Goal: Information Seeking & Learning: Learn about a topic

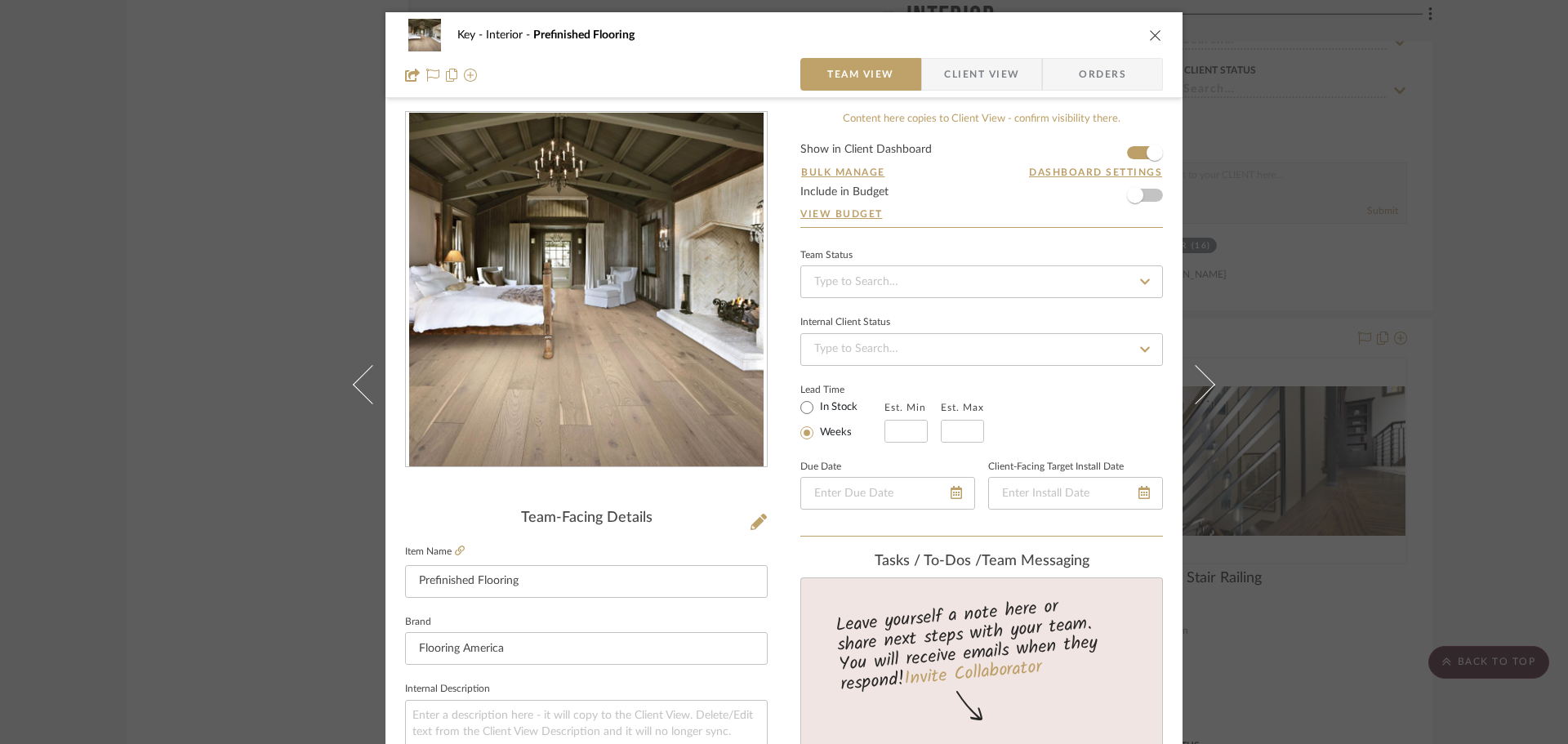
click at [1149, 29] on icon "close" at bounding box center [1155, 35] width 13 height 13
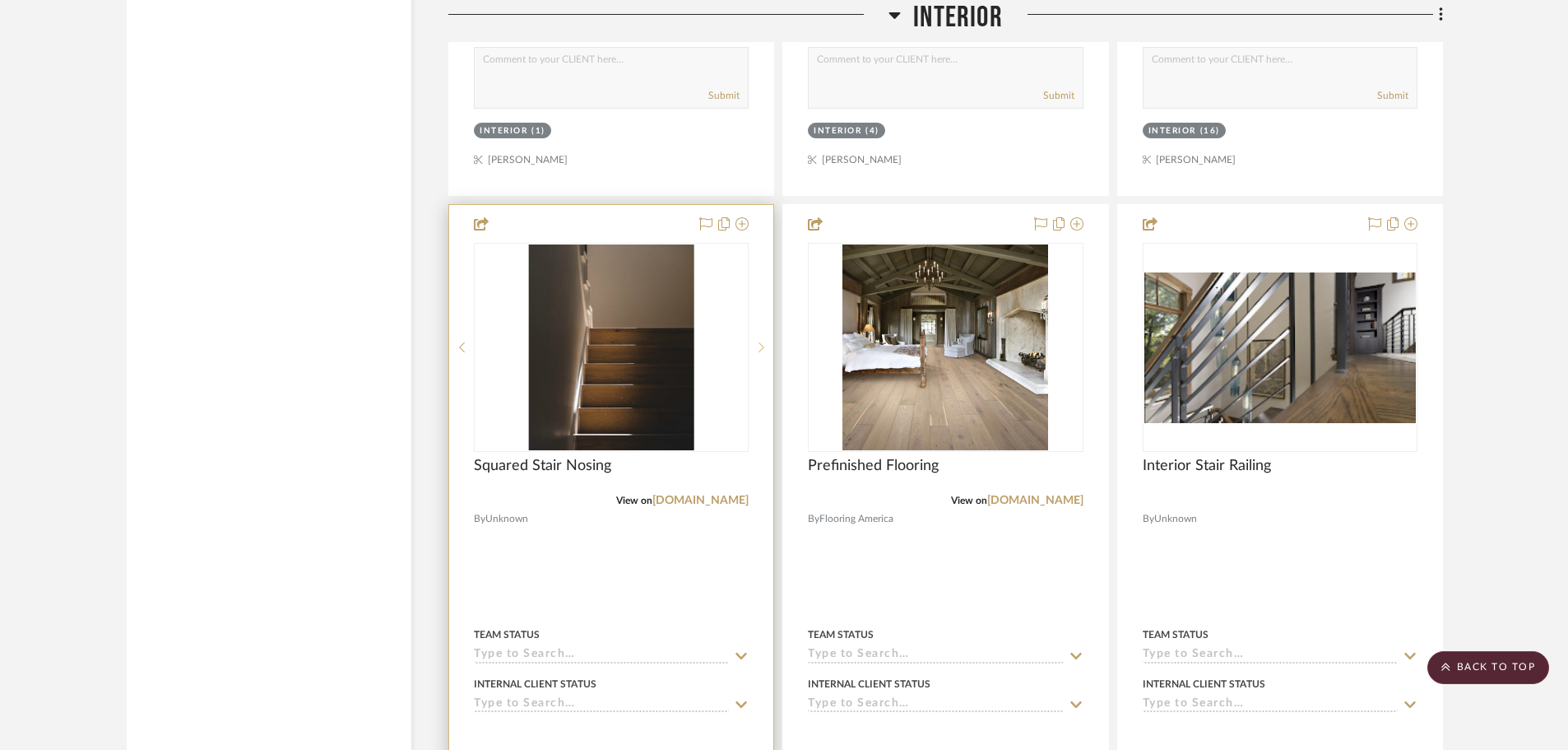
scroll to position [13905, 0]
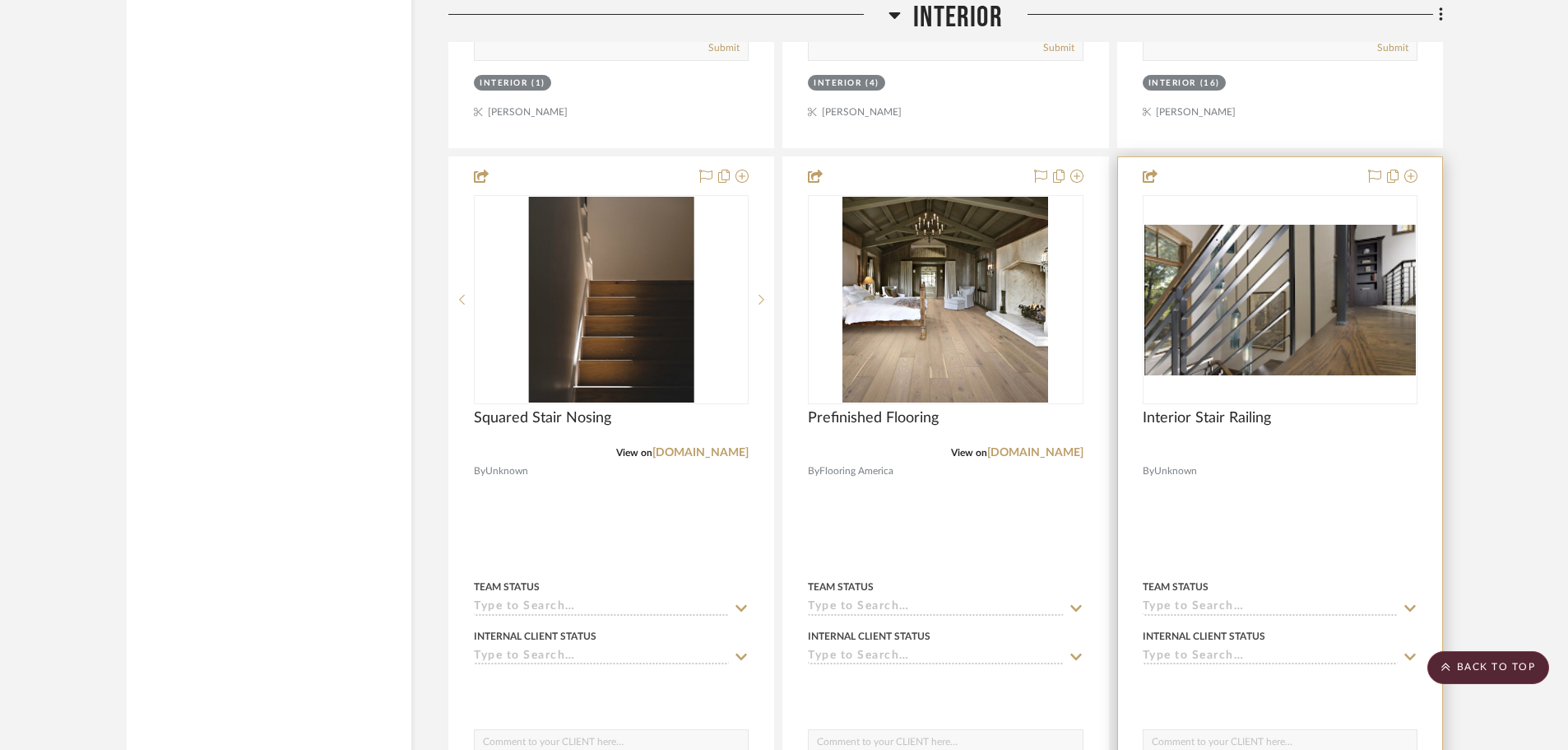
click at [1280, 334] on img "0" at bounding box center [1280, 299] width 271 height 150
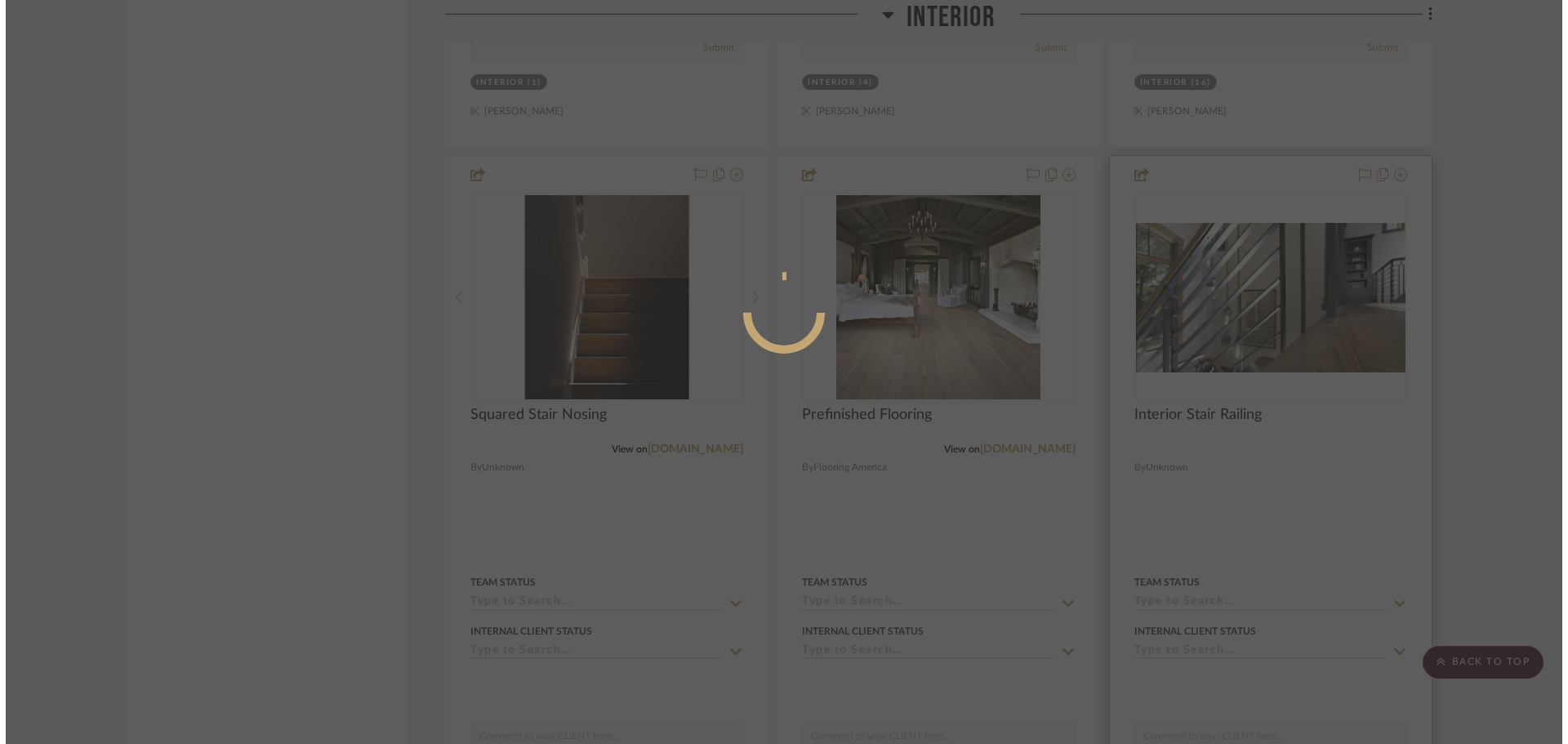
scroll to position [0, 0]
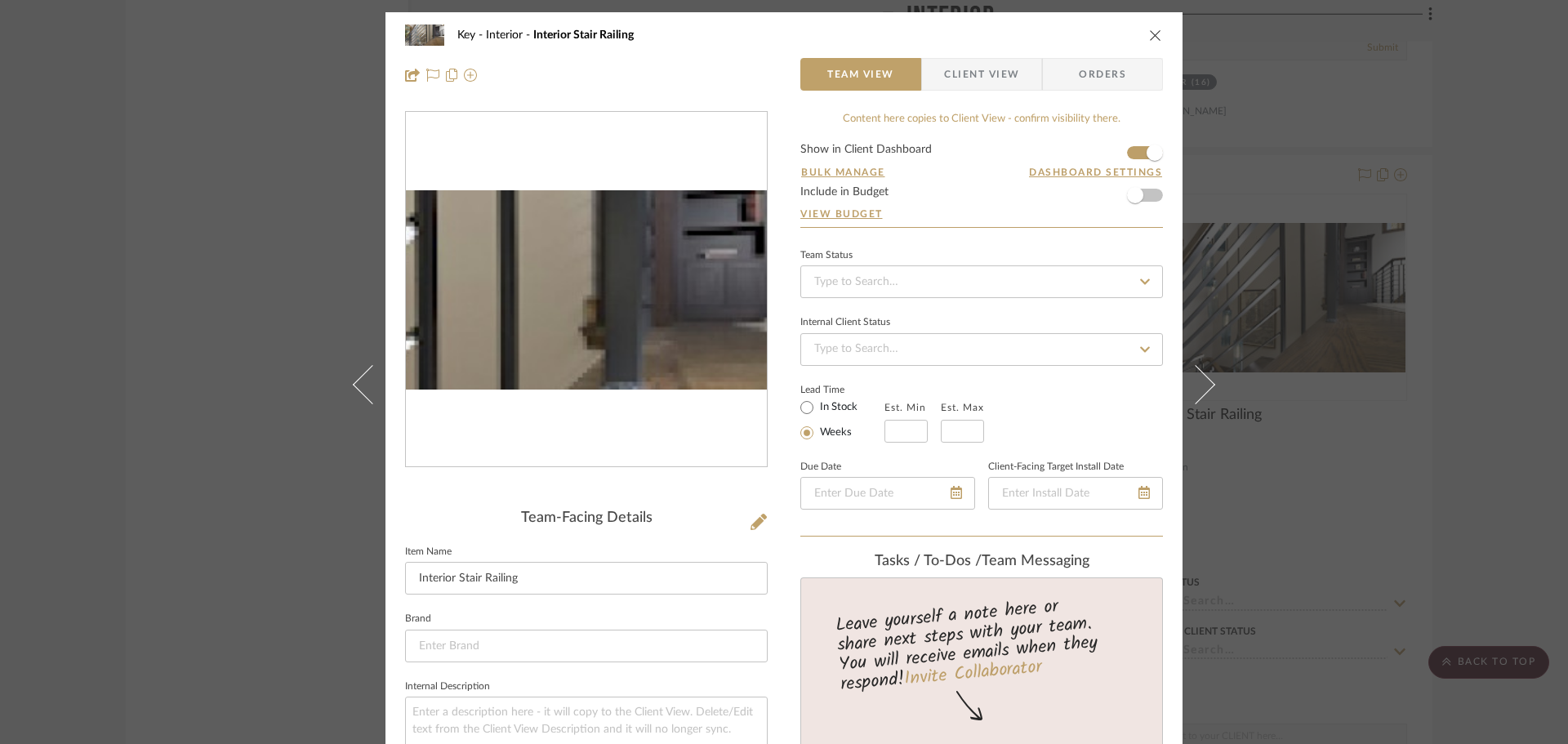
drag, startPoint x: 650, startPoint y: 287, endPoint x: 500, endPoint y: 293, distance: 150.1
click at [500, 293] on img "0" at bounding box center [586, 290] width 361 height 200
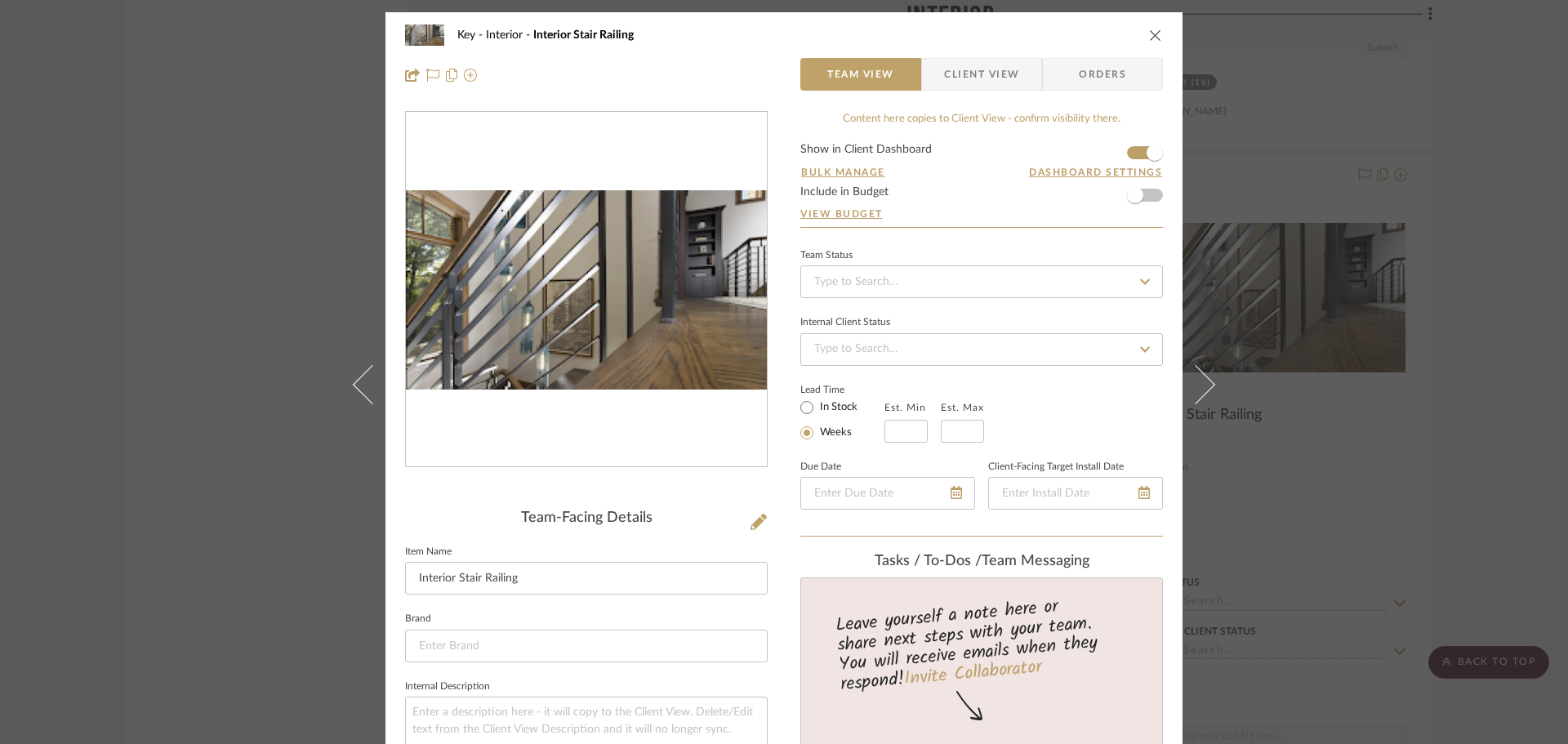
drag, startPoint x: 910, startPoint y: 357, endPoint x: 700, endPoint y: 339, distance: 210.8
click at [1149, 34] on icon "close" at bounding box center [1155, 35] width 13 height 13
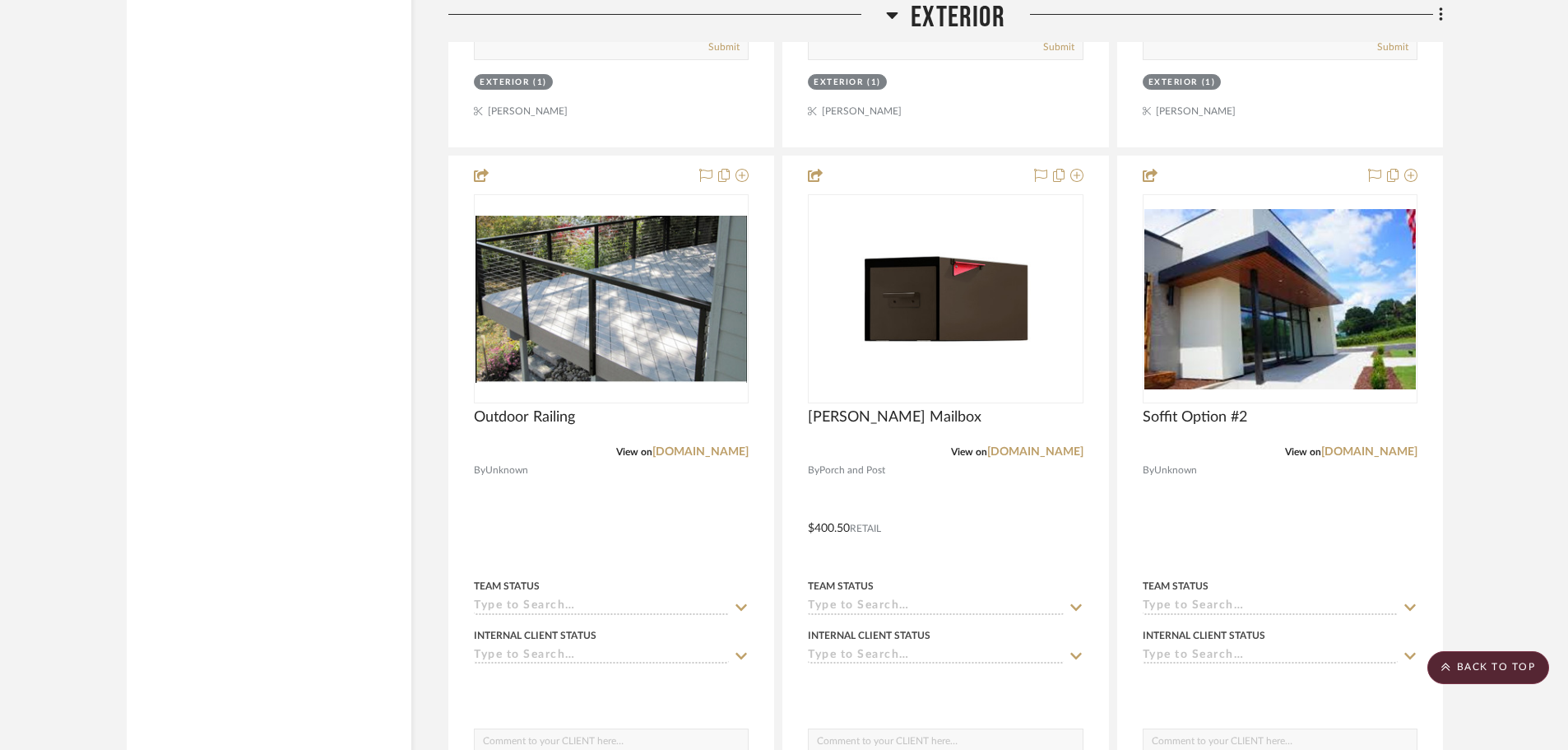
scroll to position [9380, 0]
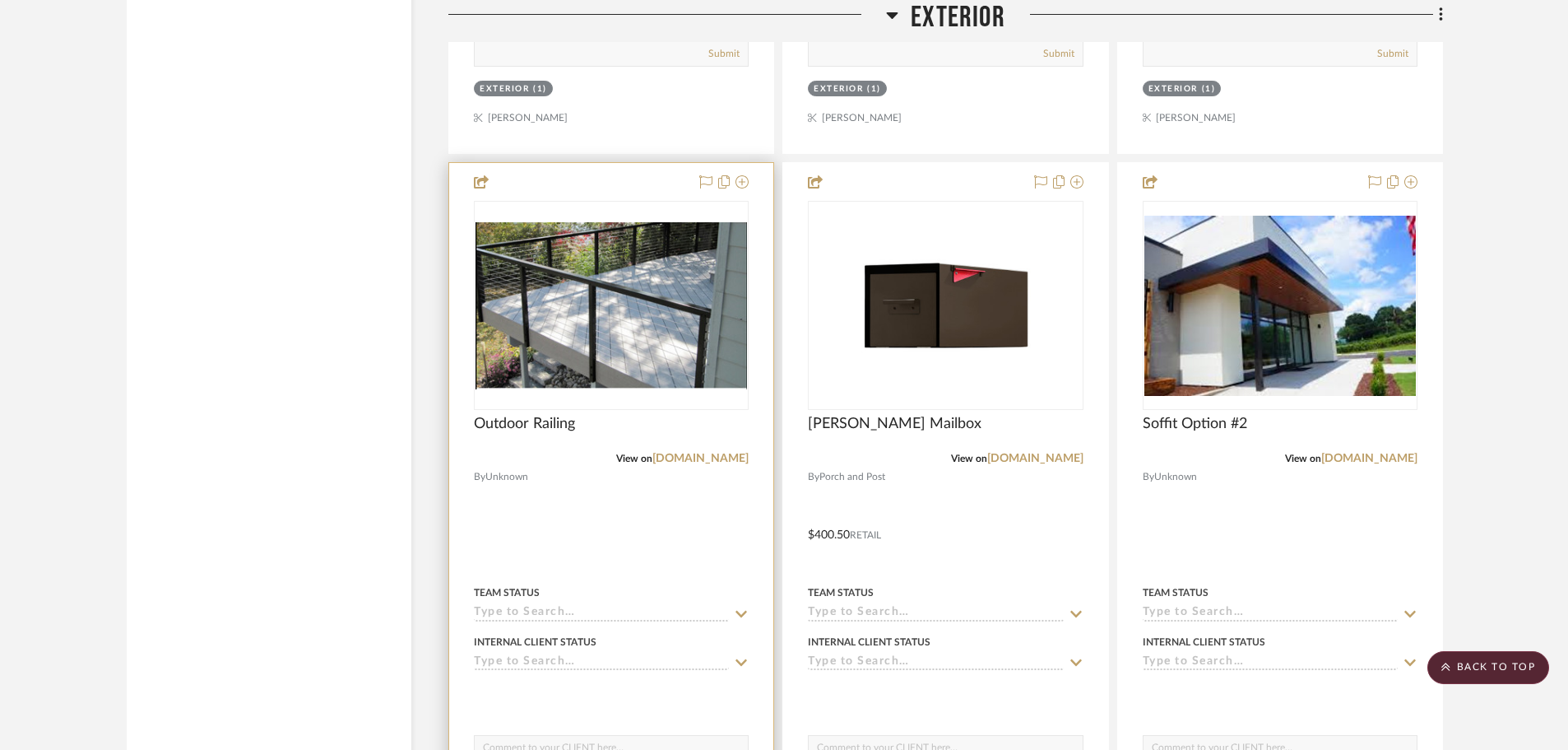
click at [630, 313] on img "0" at bounding box center [611, 306] width 271 height 167
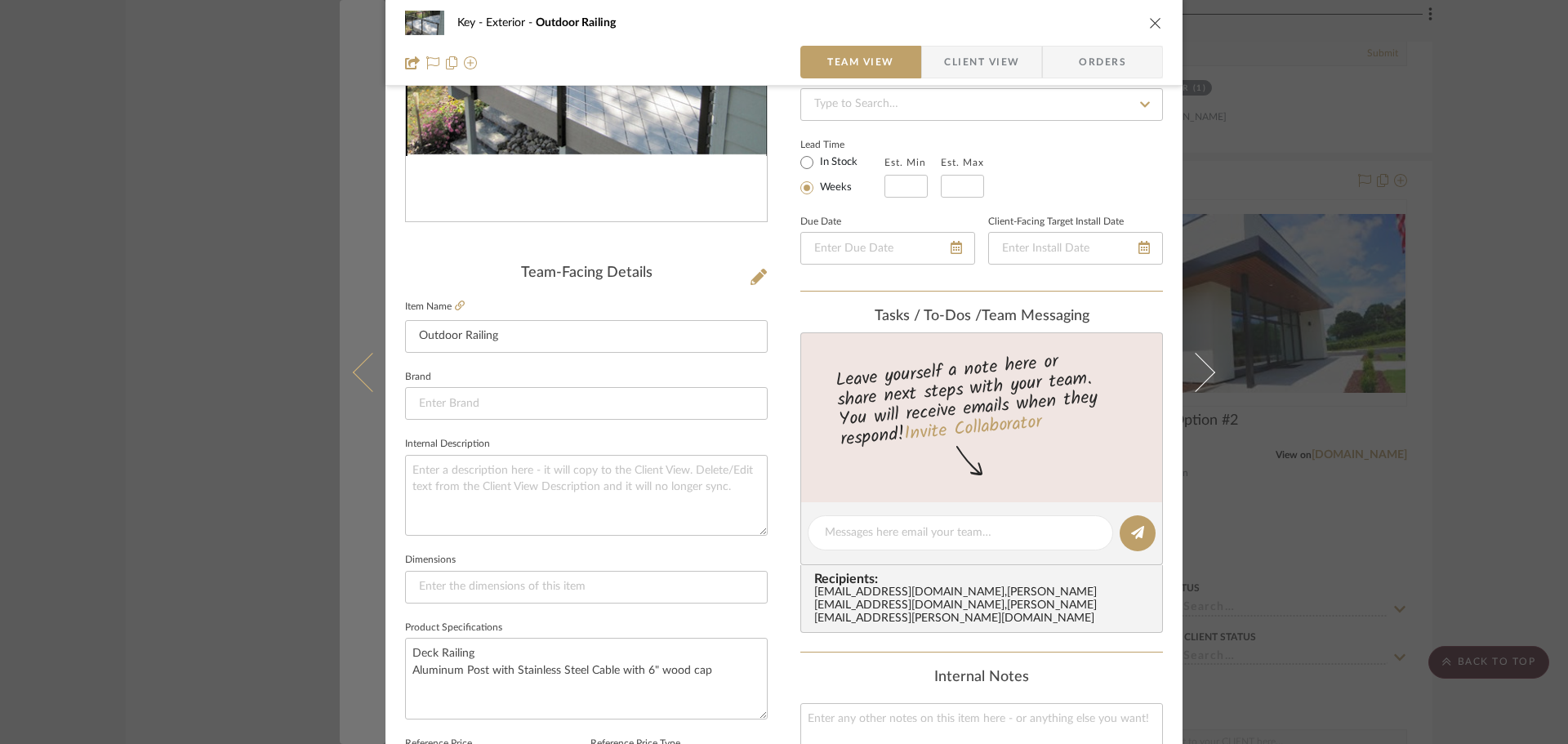
scroll to position [327, 0]
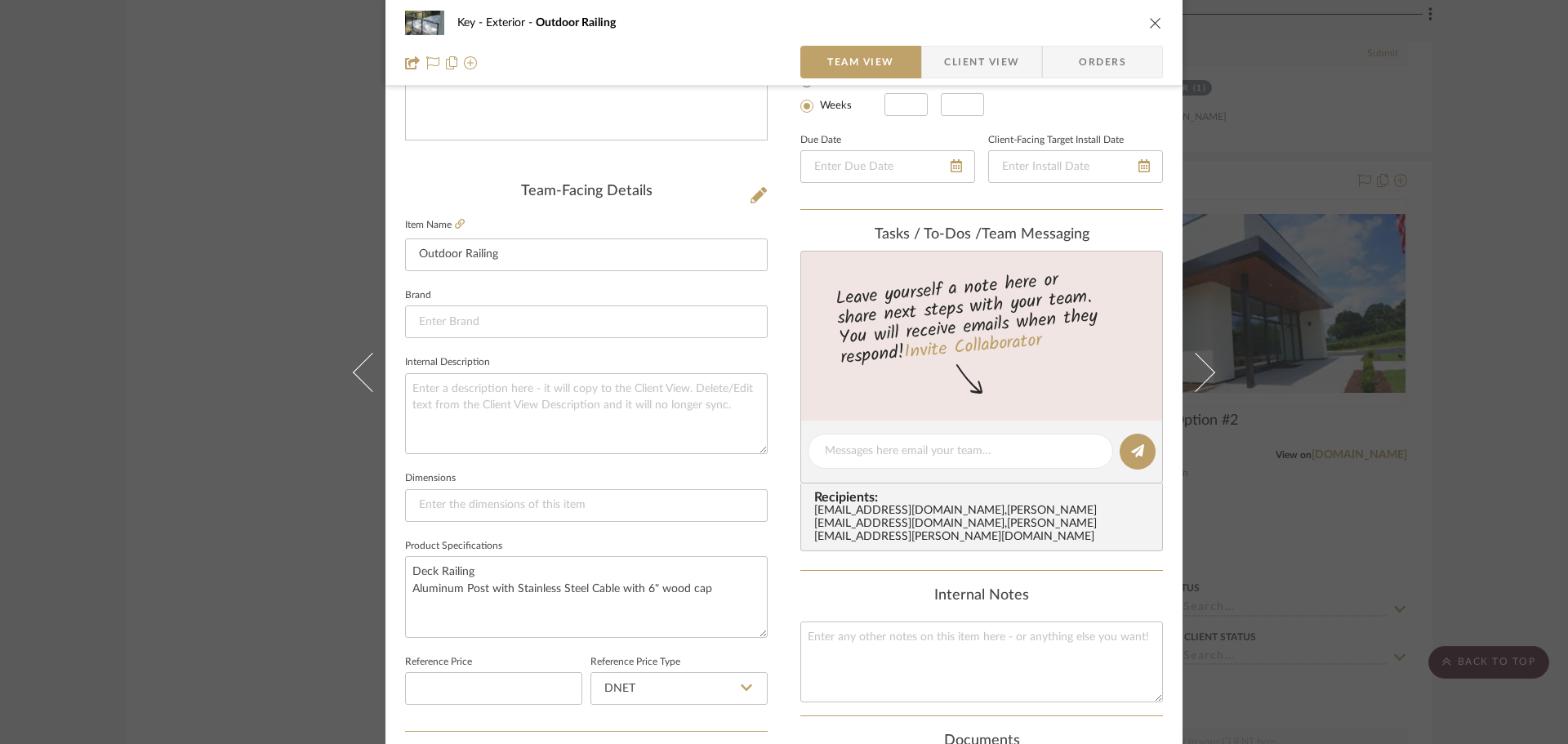
click at [1146, 25] on div "Key Exterior Outdoor Railing" at bounding box center [783, 23] width 758 height 33
click at [1149, 27] on icon "close" at bounding box center [1155, 23] width 13 height 13
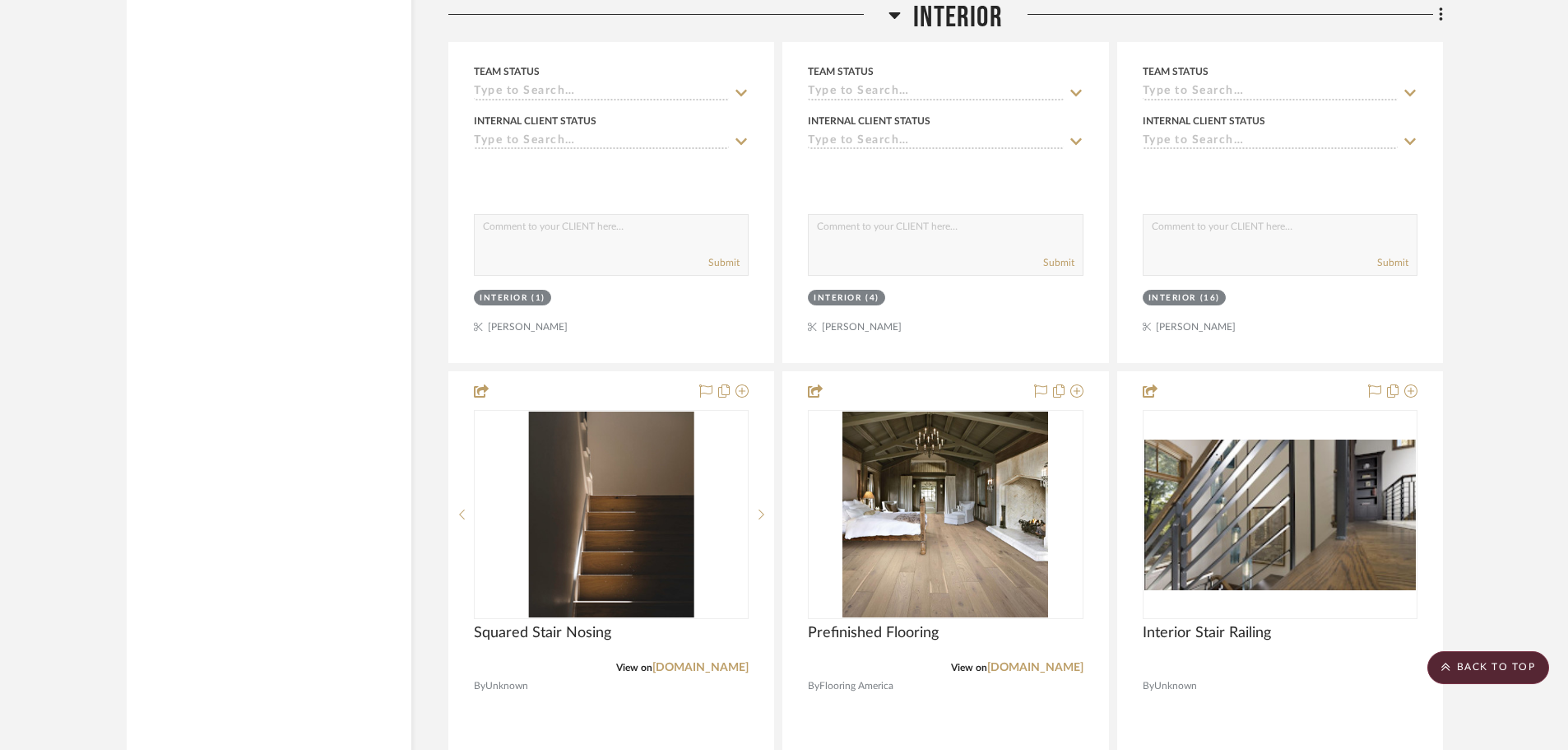
scroll to position [13823, 0]
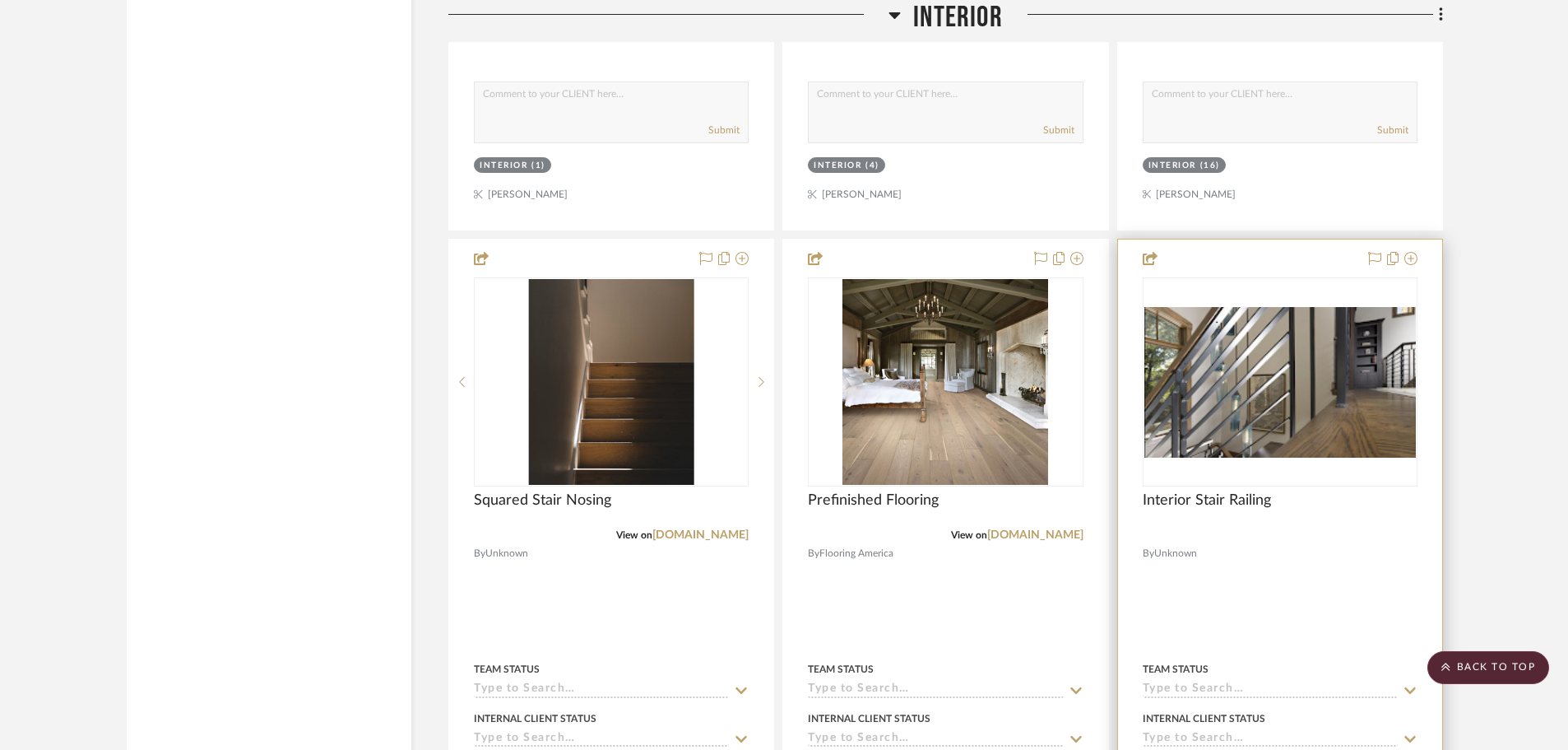
click at [1298, 449] on img "0" at bounding box center [1280, 381] width 271 height 150
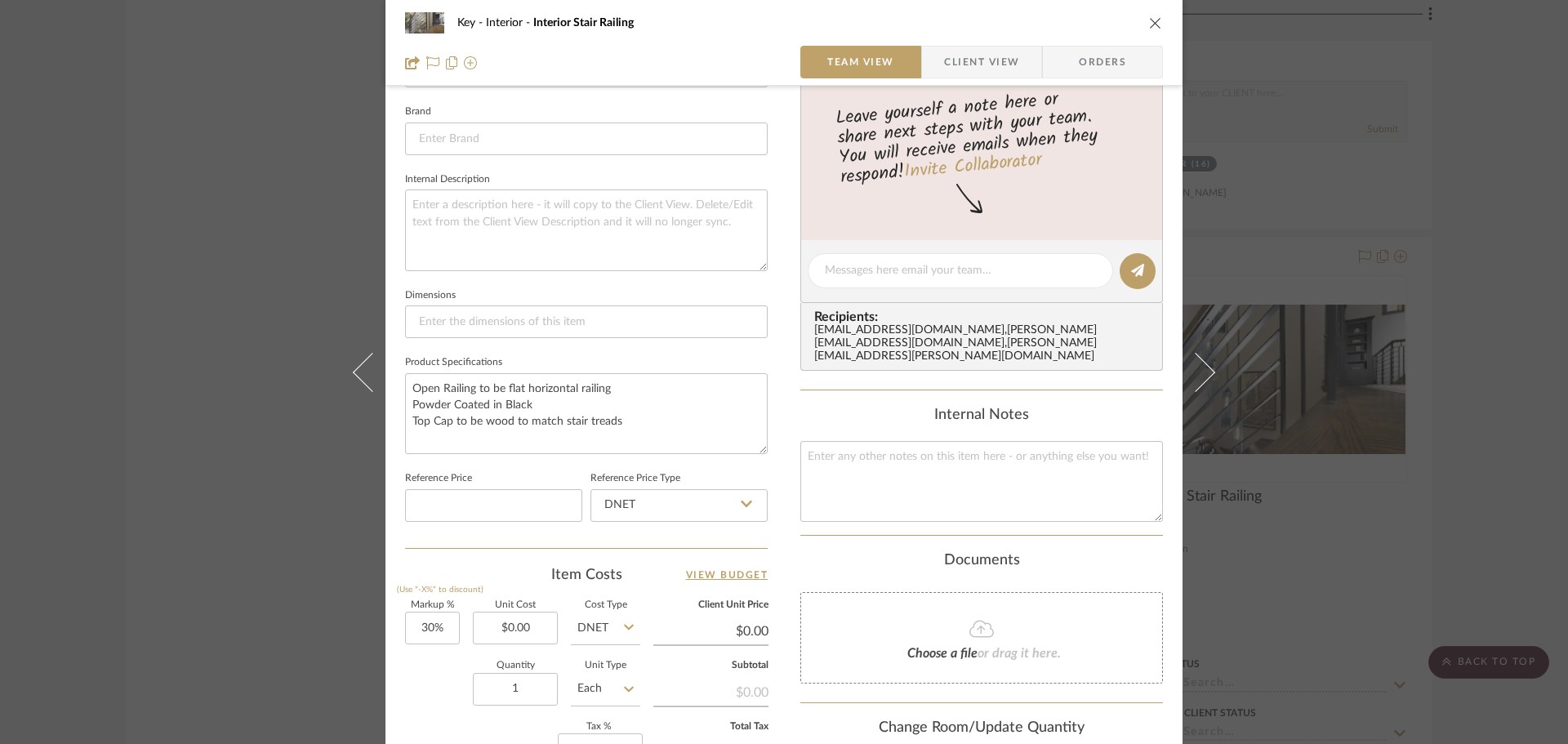
scroll to position [572, 0]
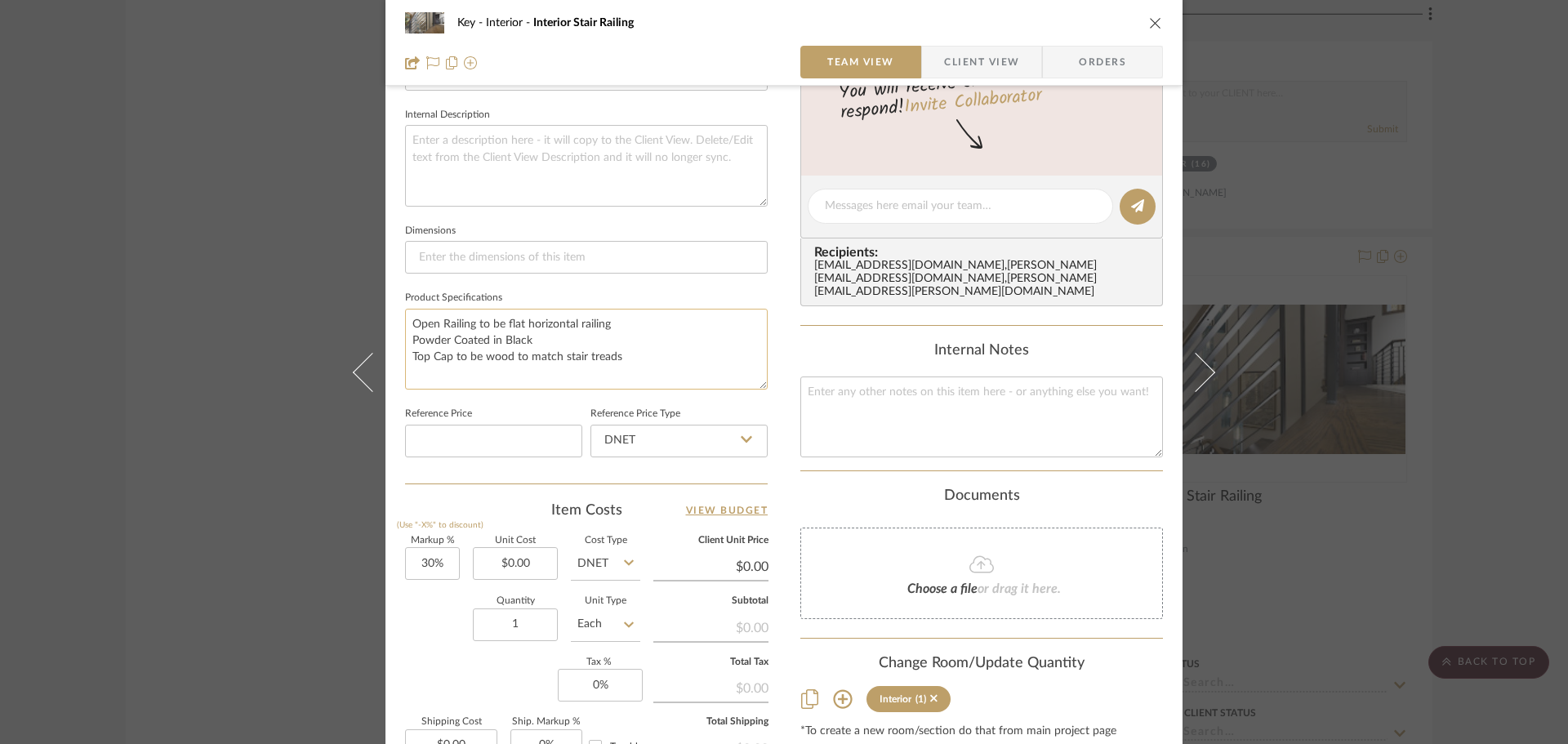
click at [548, 349] on textarea "Open Railing to be flat horizontal railing Powder Coated in Black Top Cap to be…" at bounding box center [585, 349] width 362 height 80
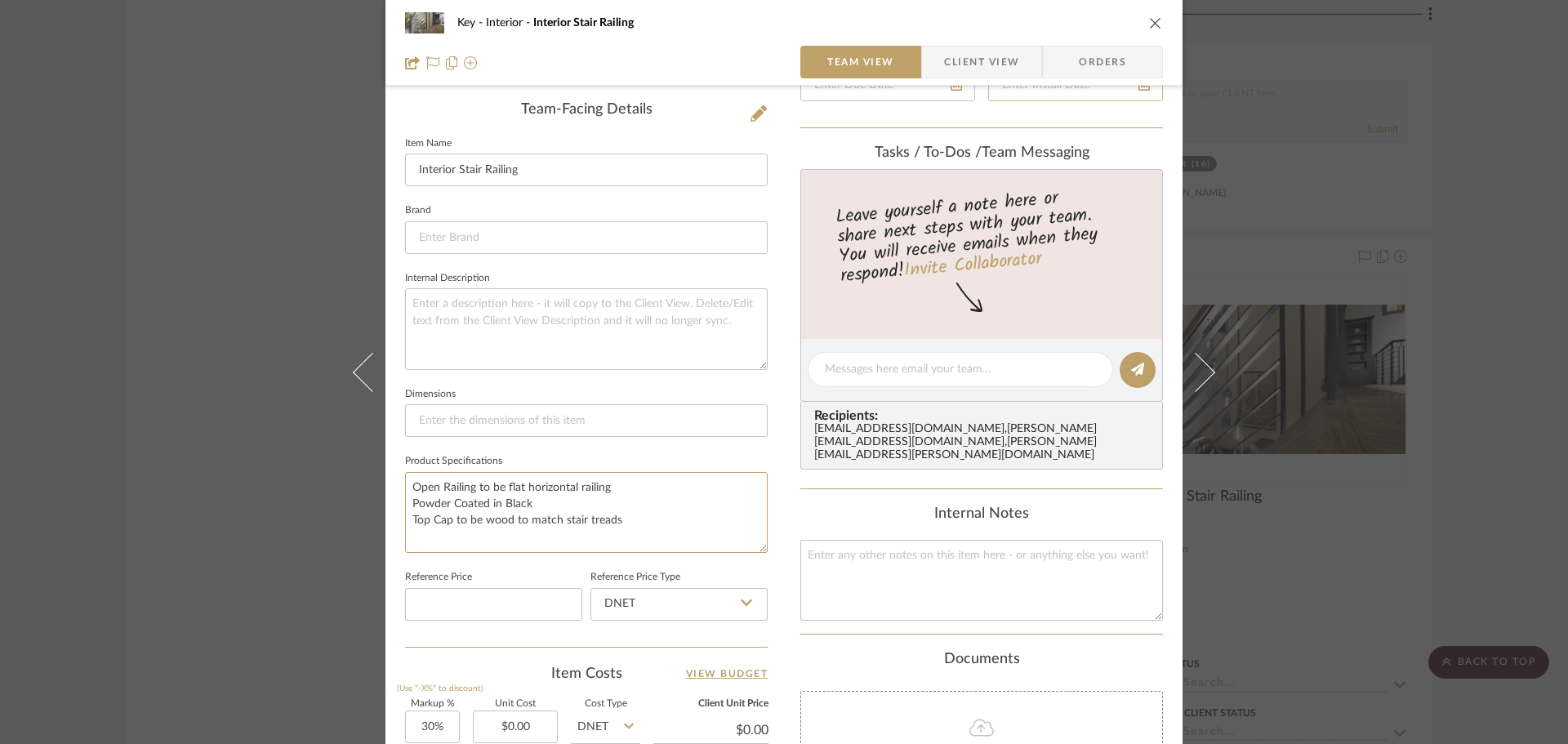
scroll to position [327, 0]
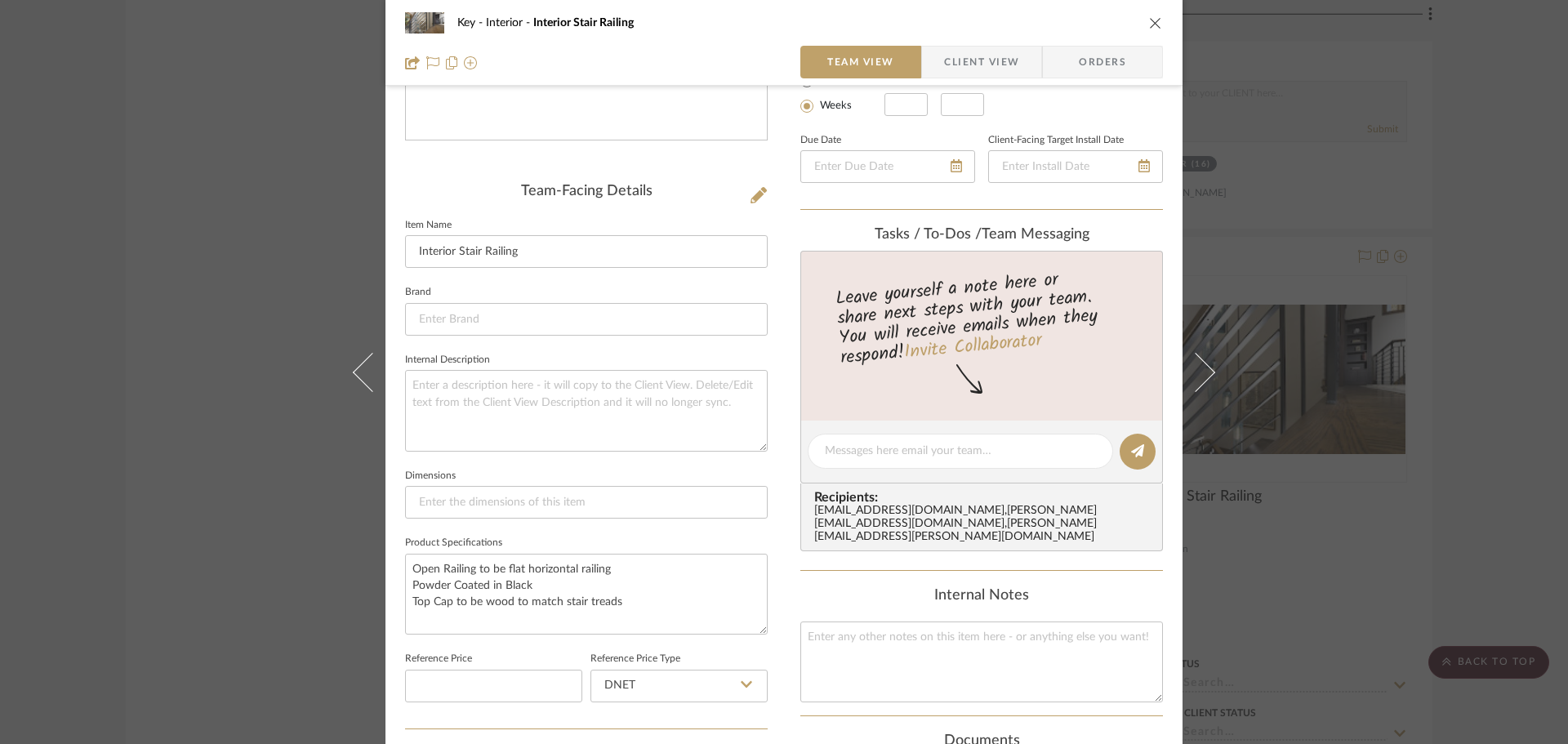
click at [1153, 22] on icon "close" at bounding box center [1155, 23] width 13 height 13
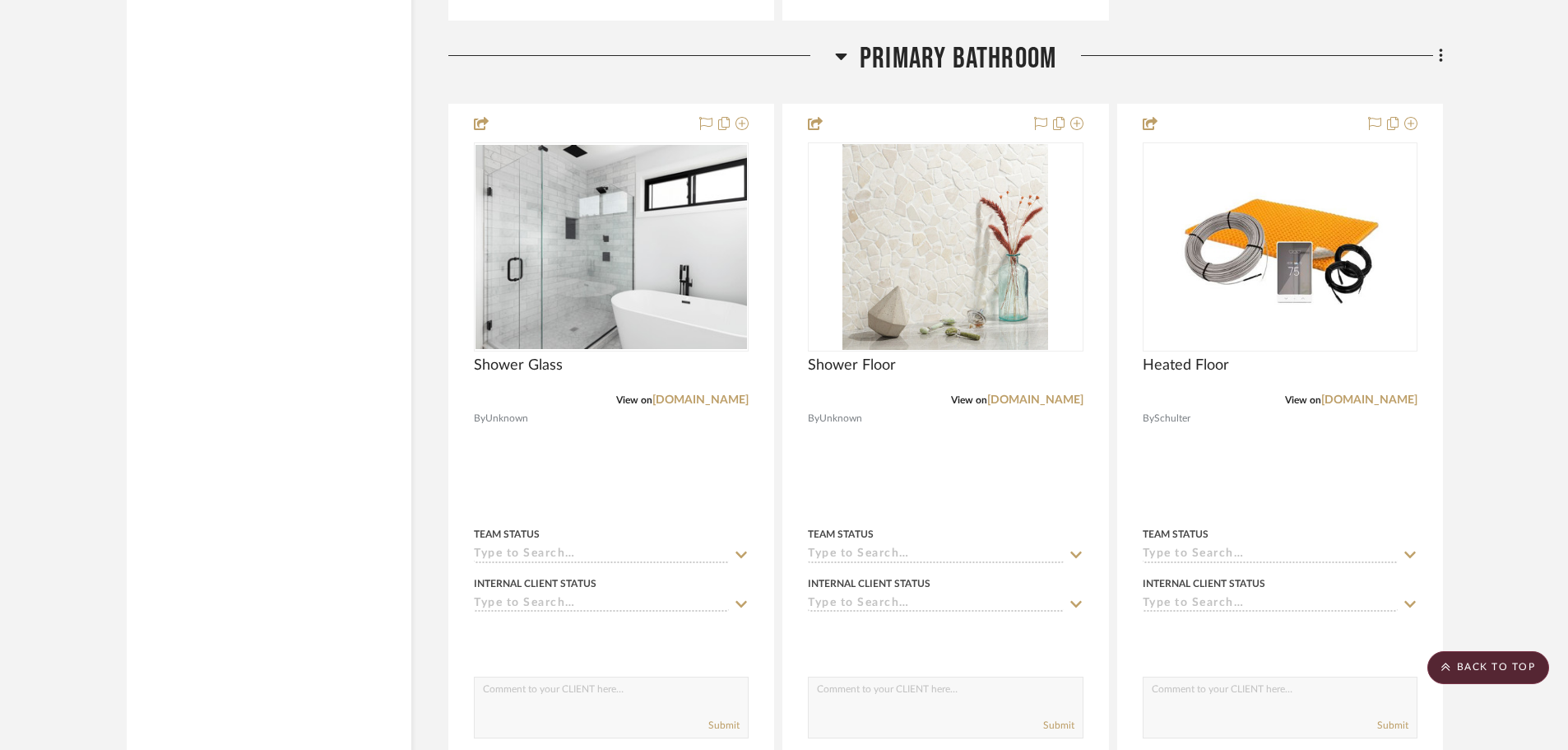
scroll to position [31759, 0]
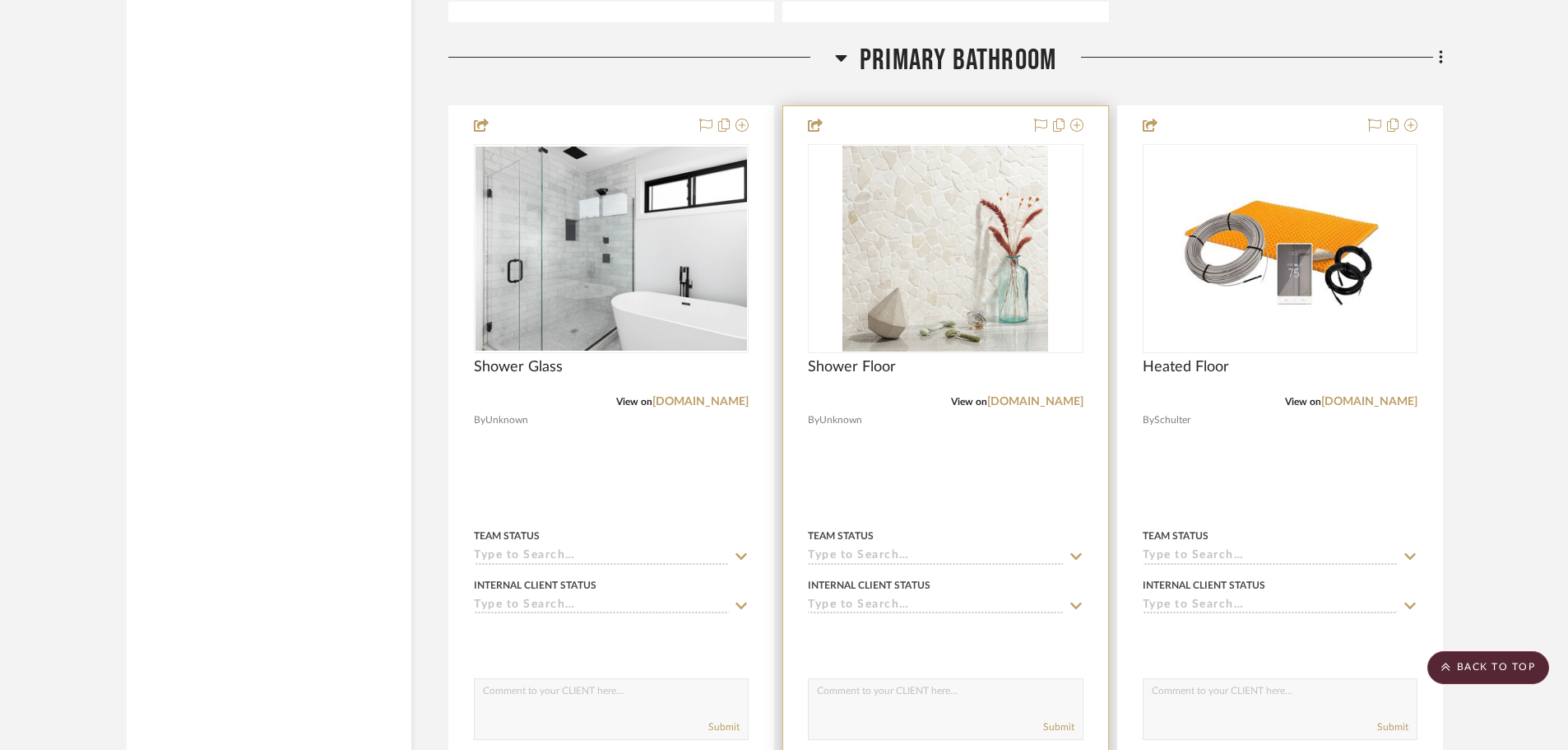
click at [916, 296] on img "0" at bounding box center [946, 248] width 206 height 206
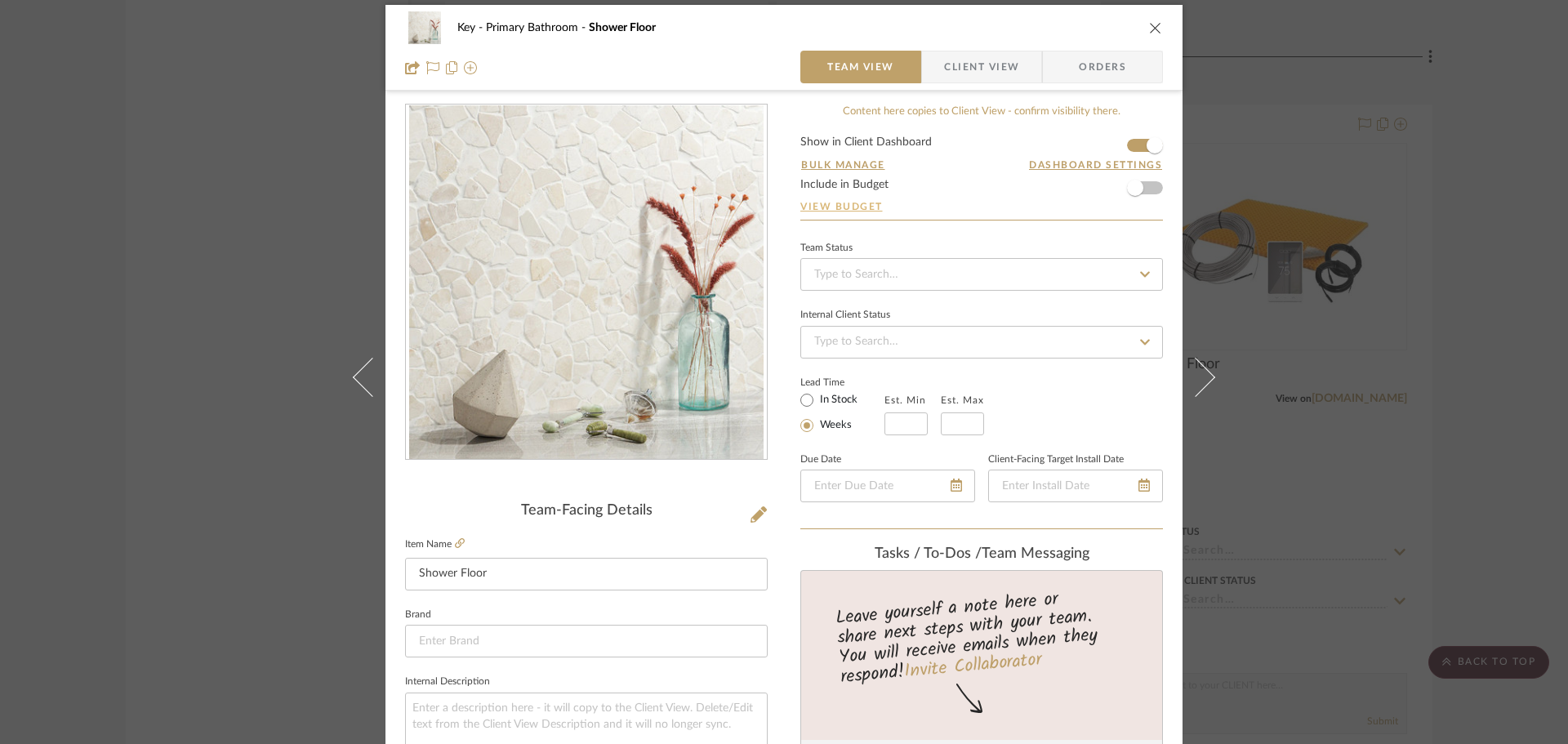
scroll to position [0, 0]
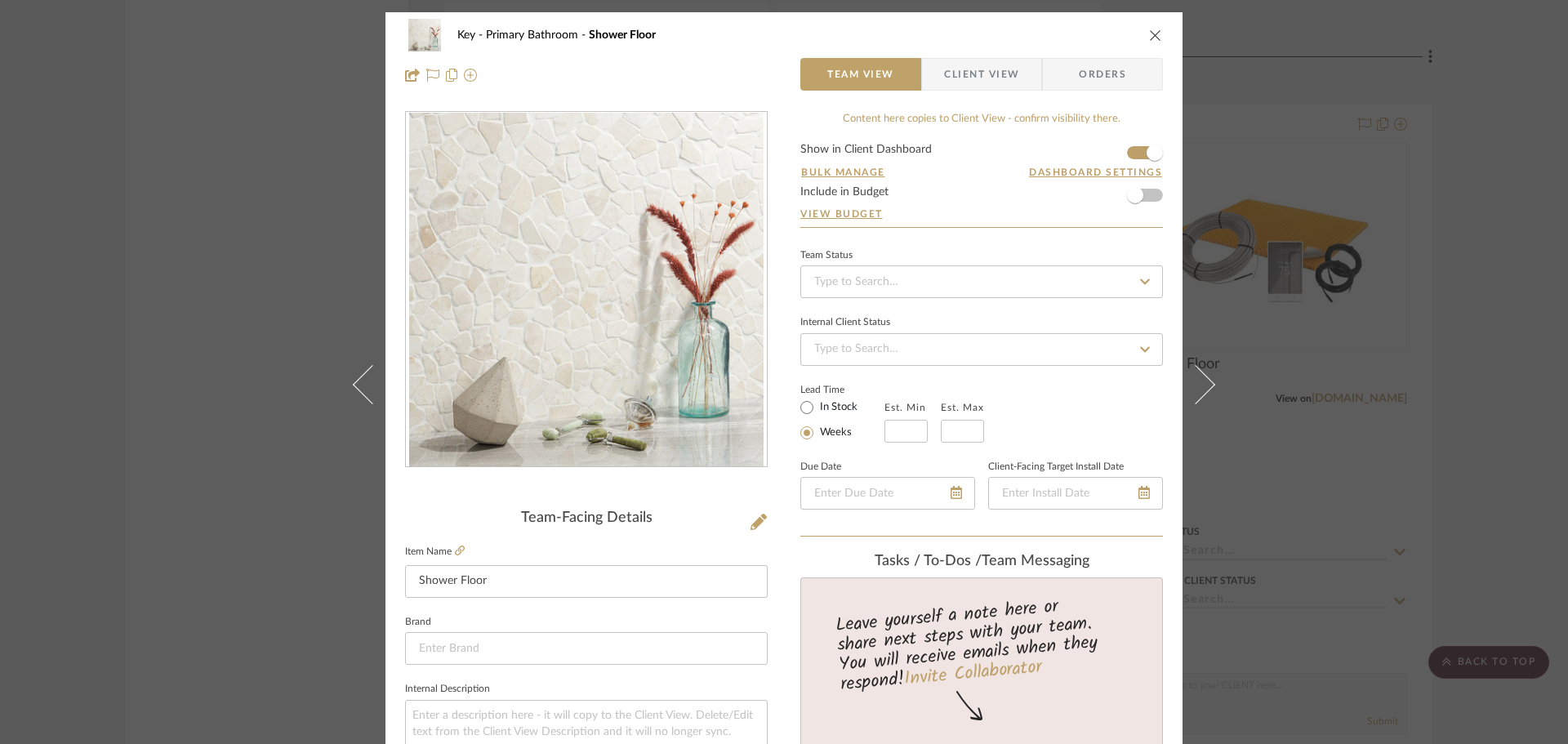
click at [1152, 37] on icon "close" at bounding box center [1155, 35] width 13 height 13
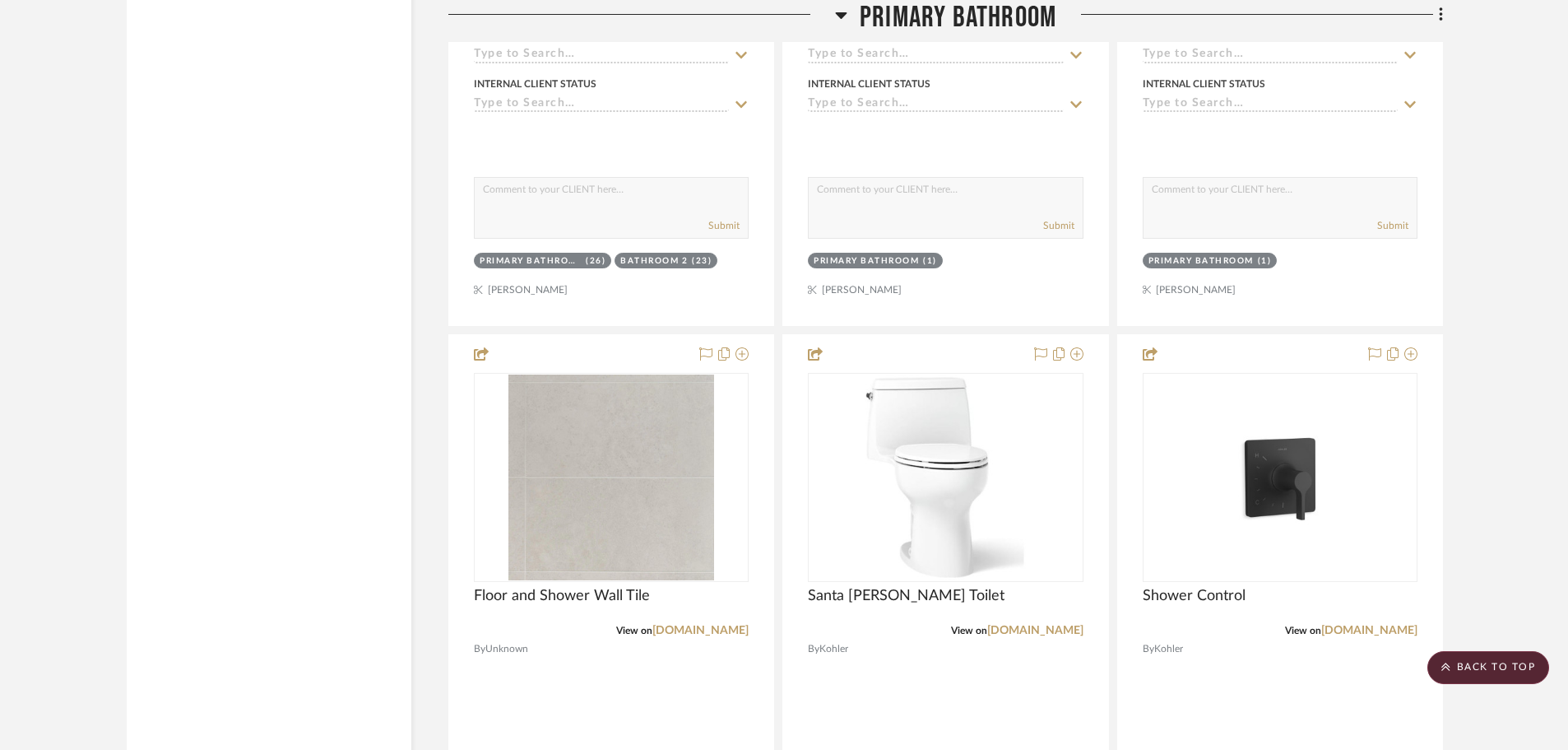
scroll to position [32994, 0]
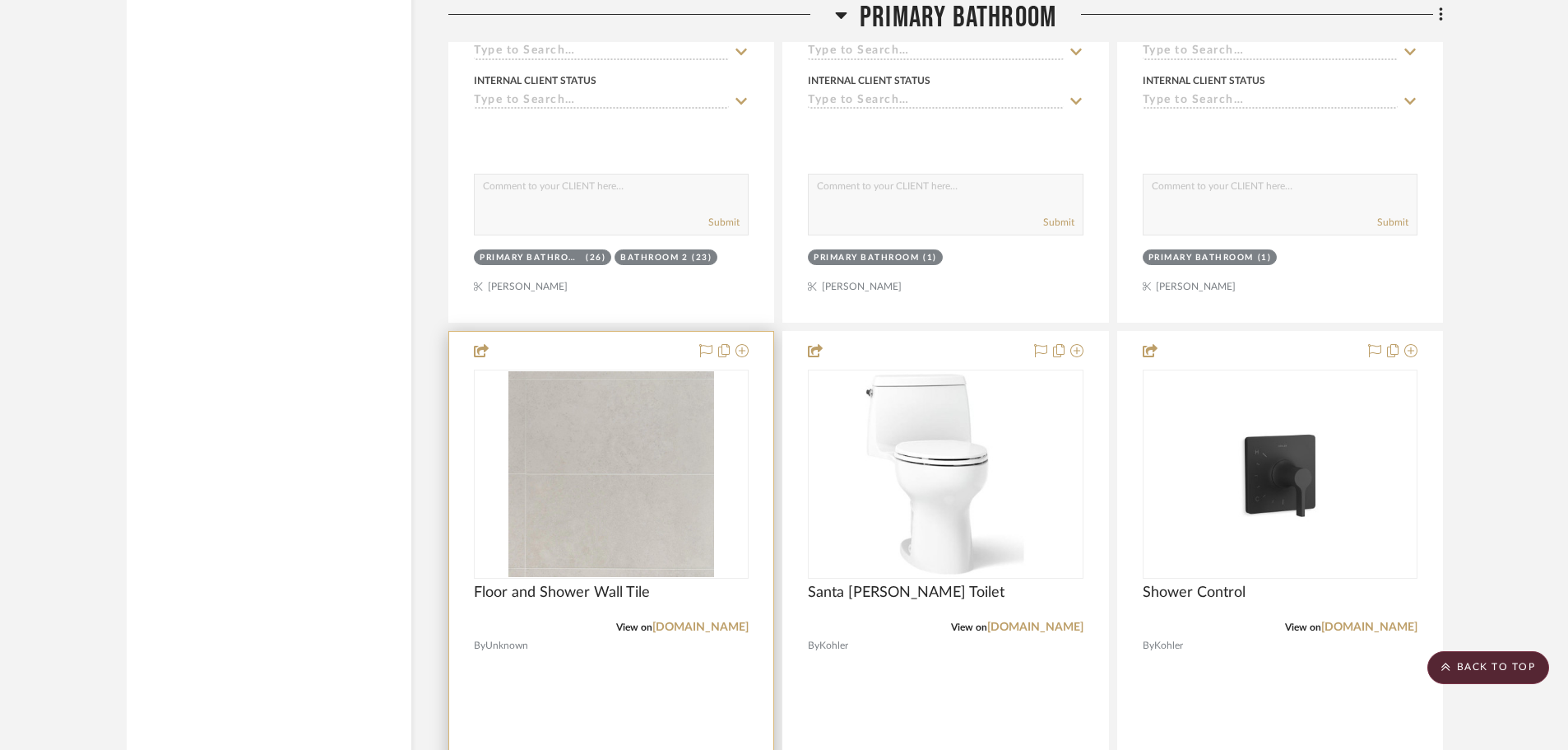
click at [647, 478] on img "0" at bounding box center [612, 474] width 206 height 206
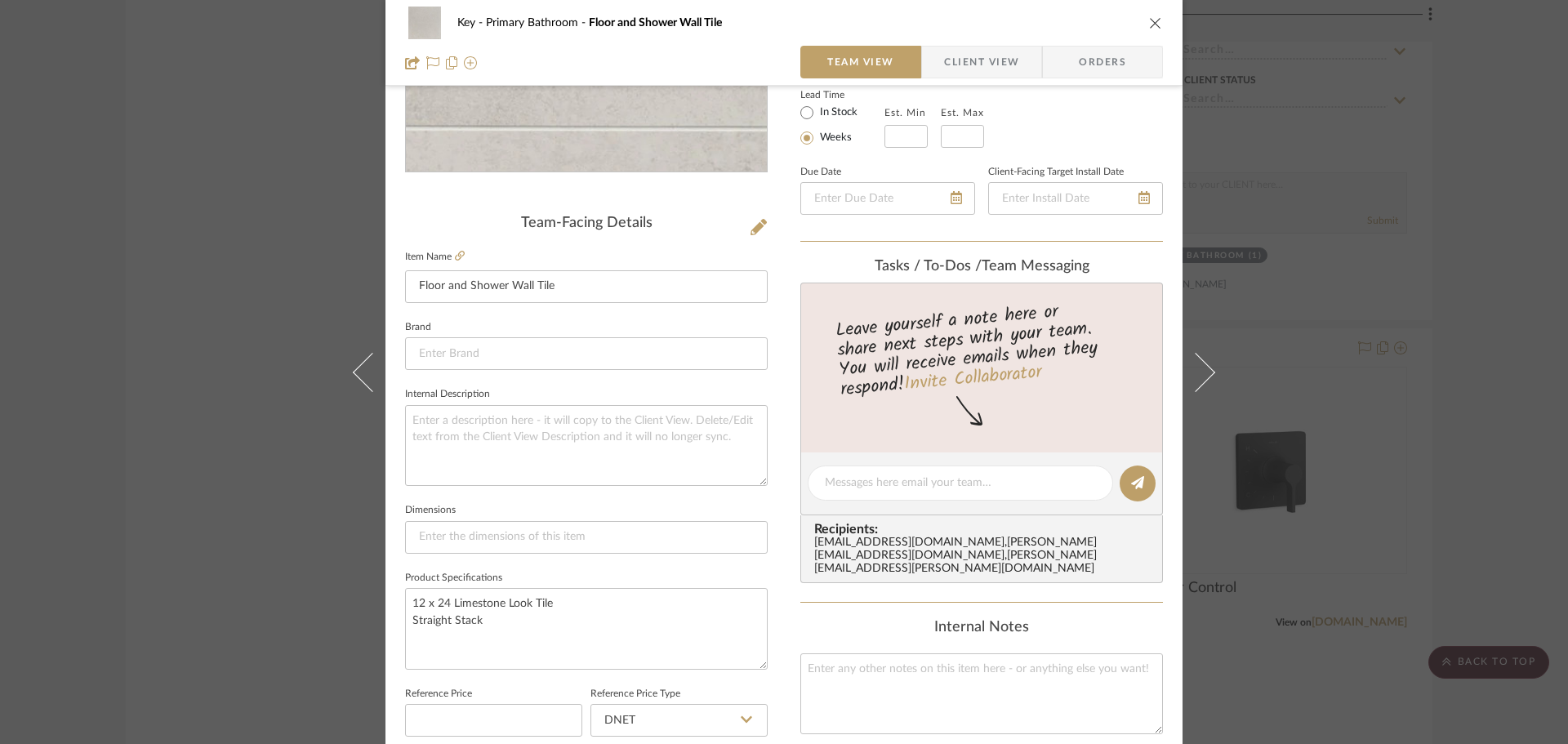
scroll to position [327, 0]
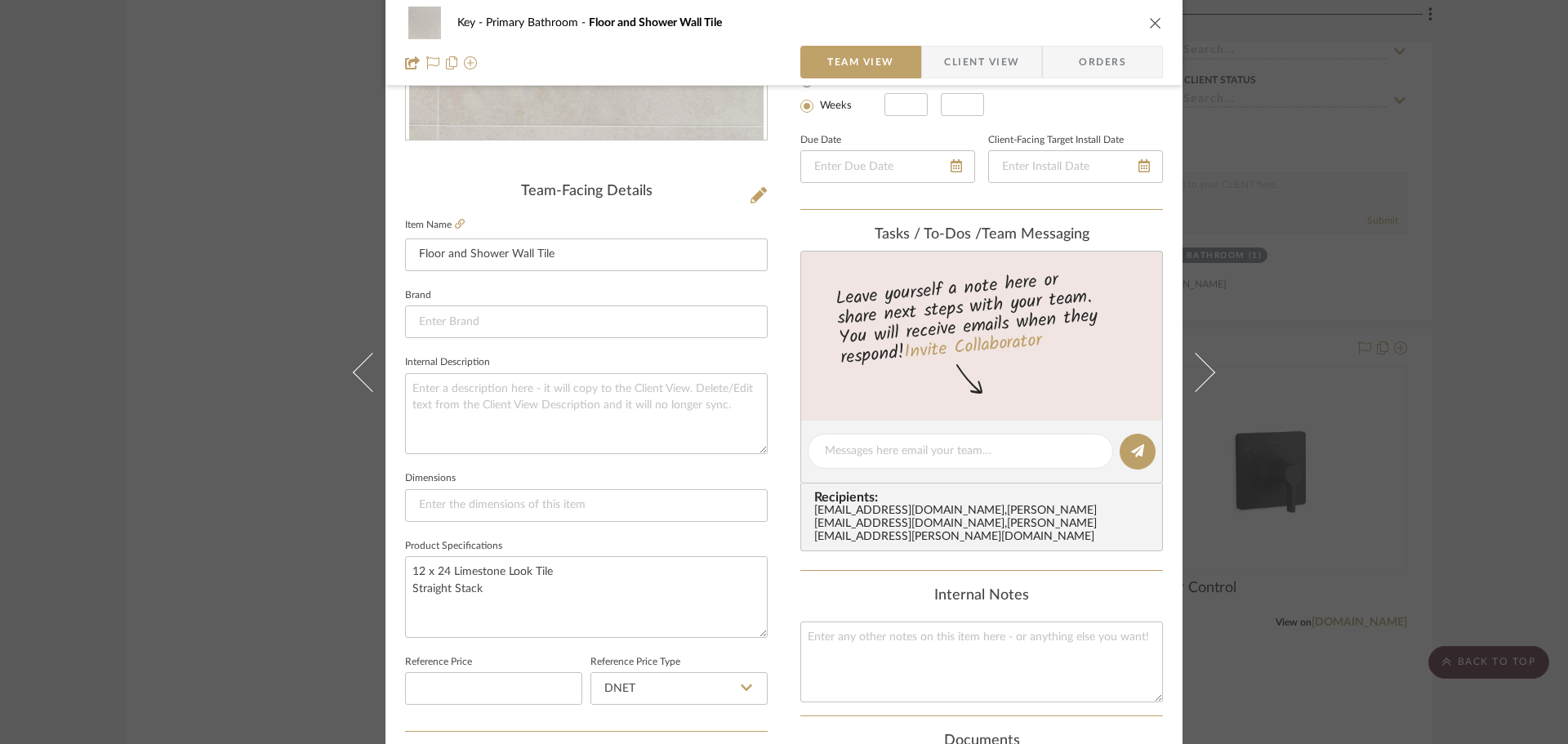
click at [1148, 20] on button "close" at bounding box center [1155, 23] width 14 height 14
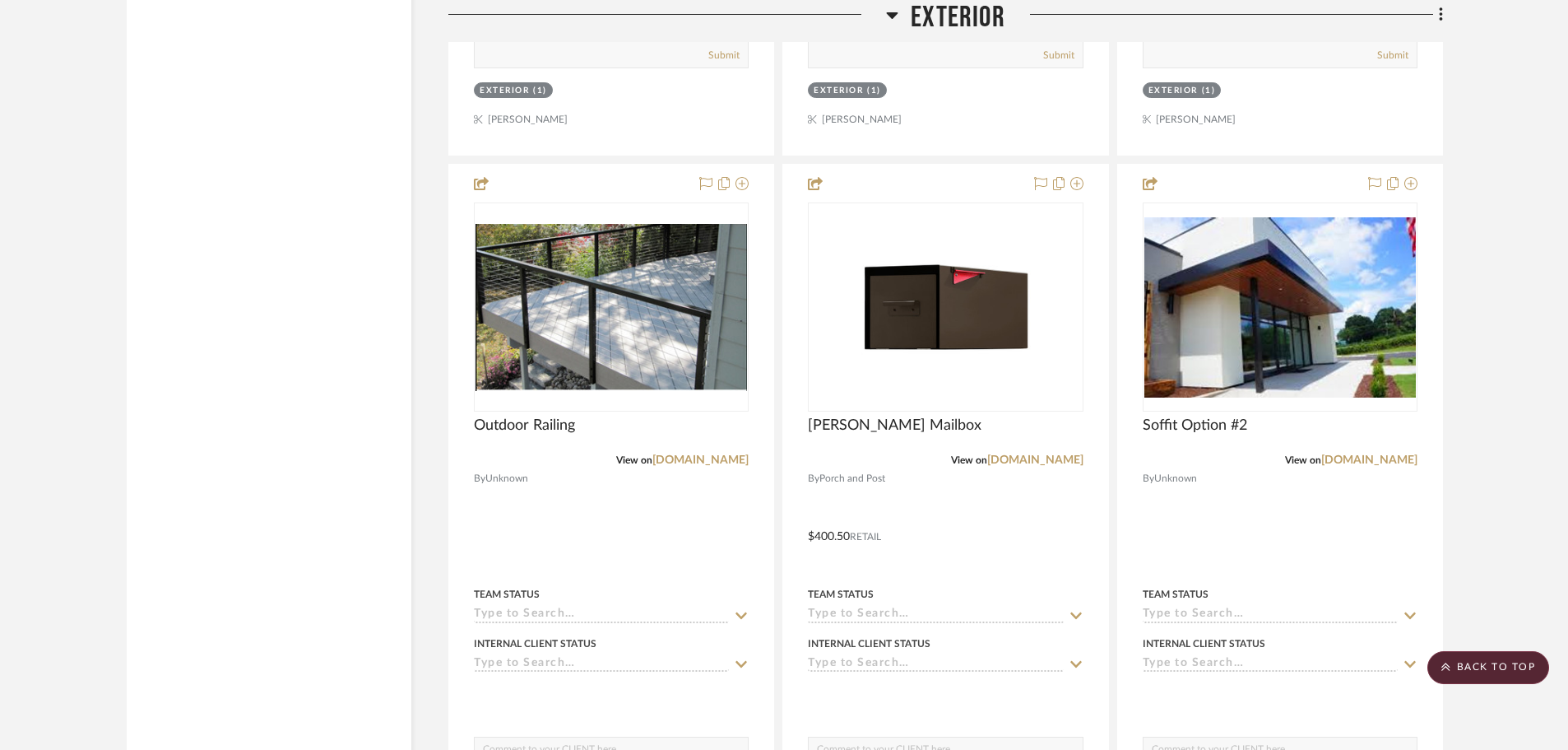
scroll to position [9380, 0]
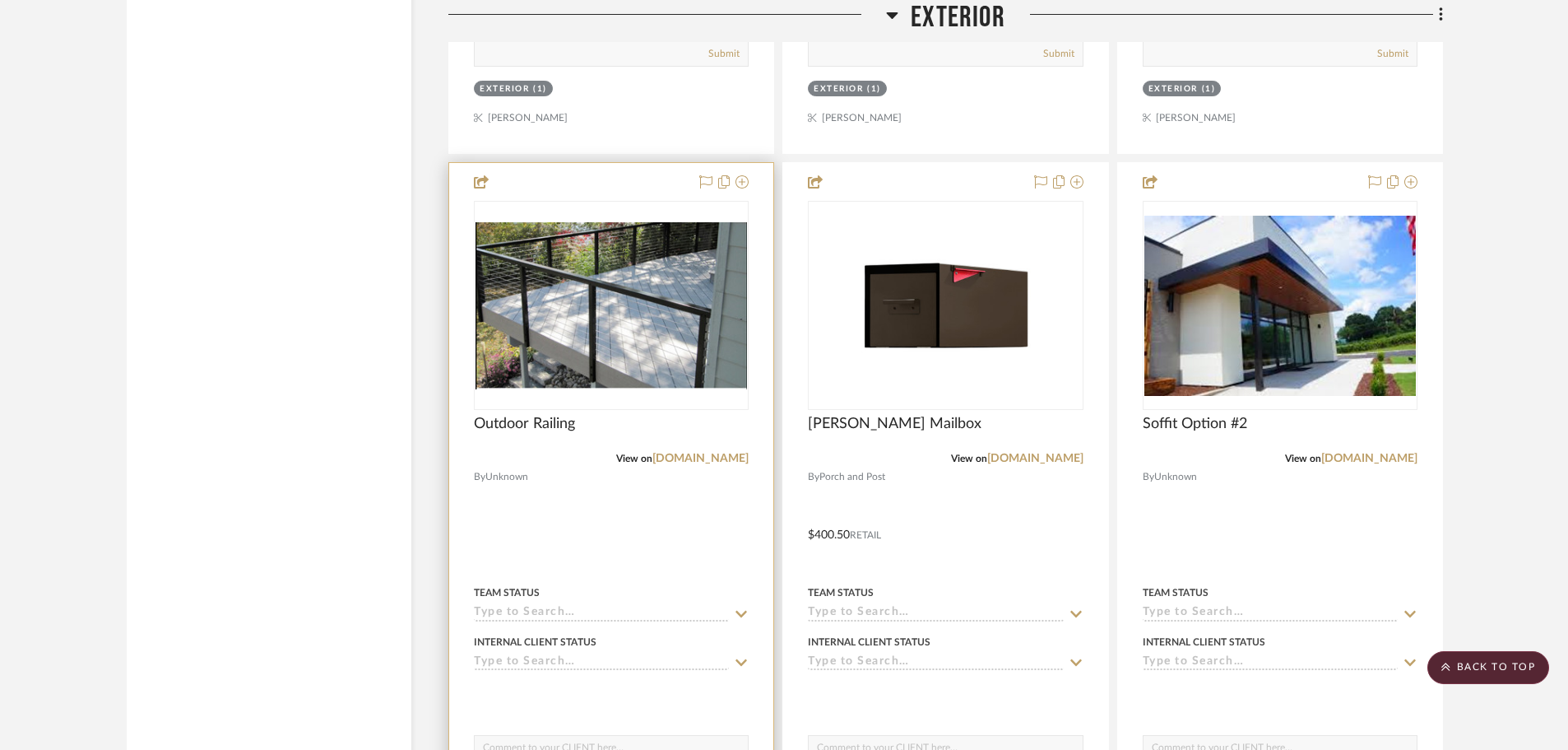
click at [615, 343] on img "0" at bounding box center [611, 306] width 271 height 167
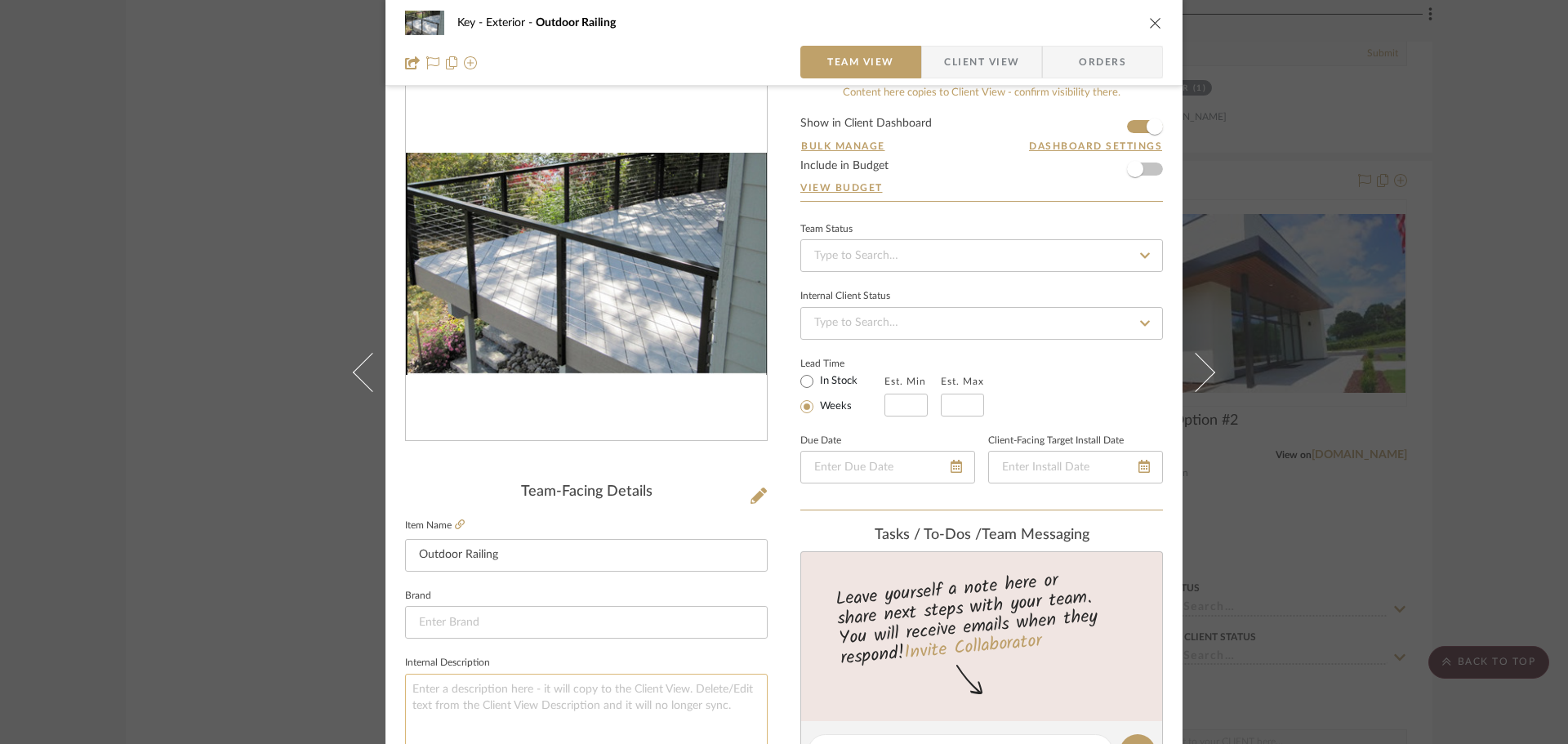
scroll to position [0, 0]
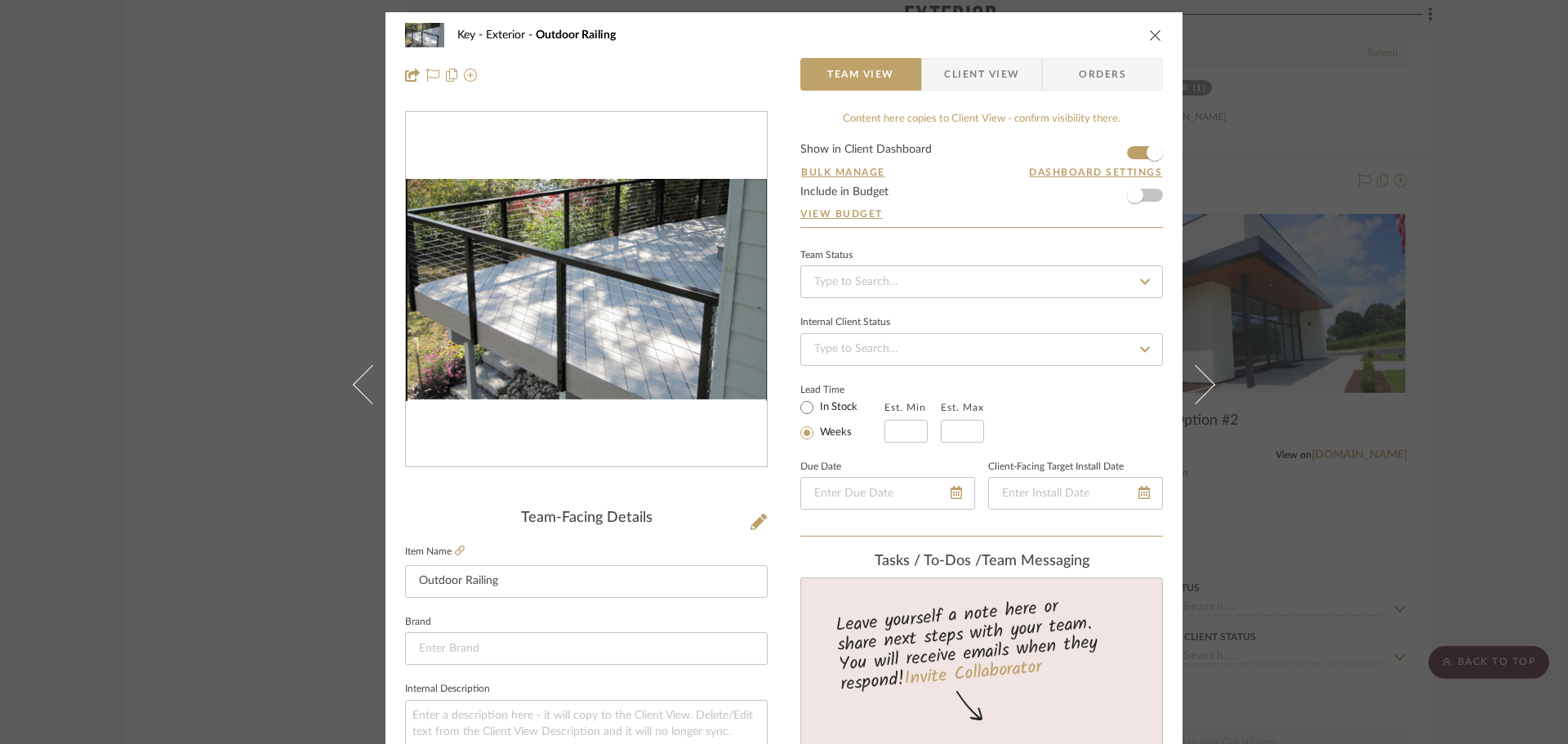
click at [1140, 29] on div "Key Exterior Outdoor Railing" at bounding box center [783, 35] width 758 height 33
click at [1152, 37] on icon "close" at bounding box center [1155, 35] width 13 height 13
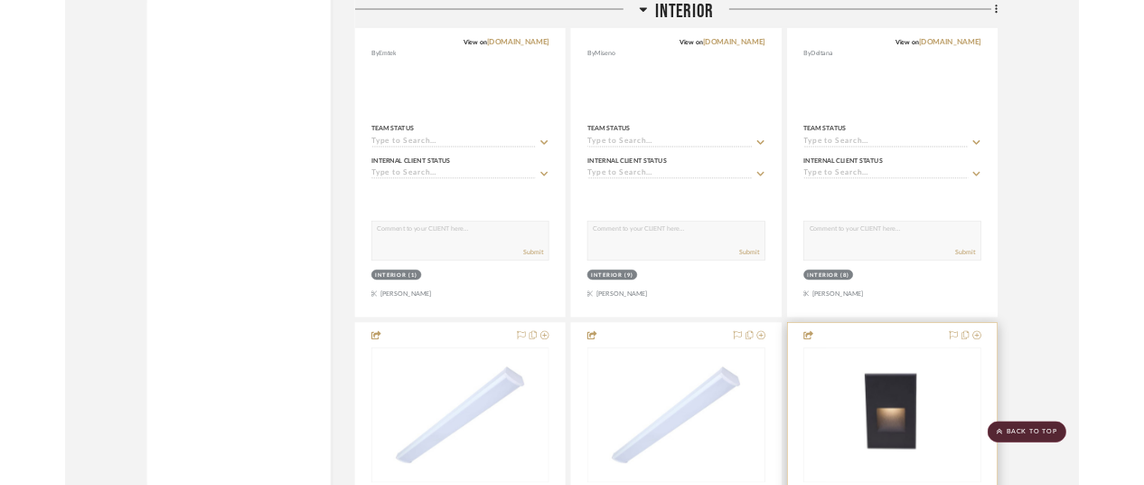
scroll to position [14463, 0]
